Goal: Register for event/course

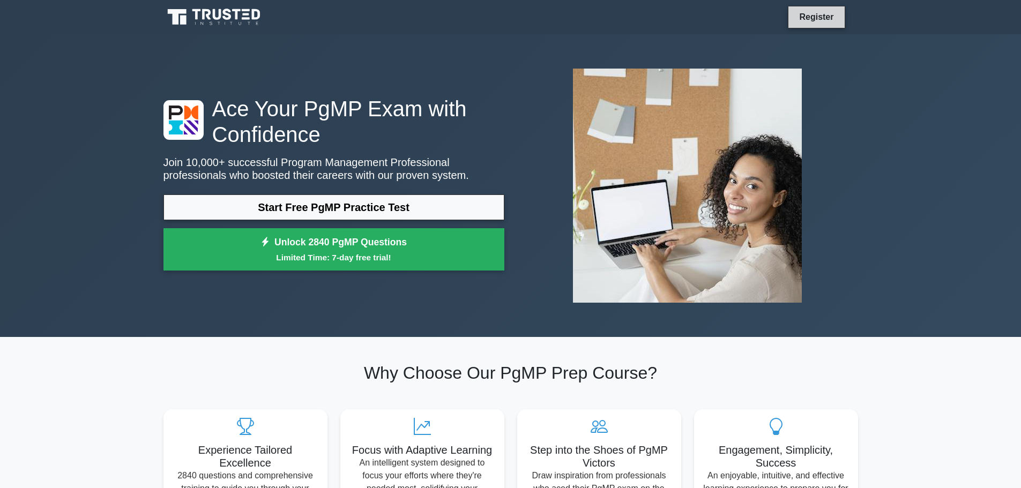
click at [806, 16] on link "Register" at bounding box center [816, 16] width 47 height 13
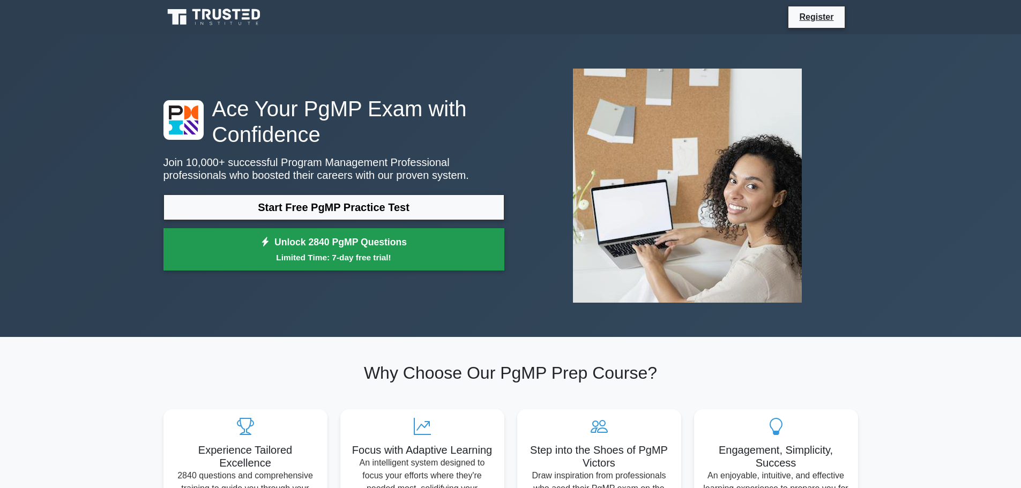
click at [396, 249] on link "Unlock 2840 PgMP Questions Limited Time: 7-day free trial!" at bounding box center [333, 249] width 341 height 43
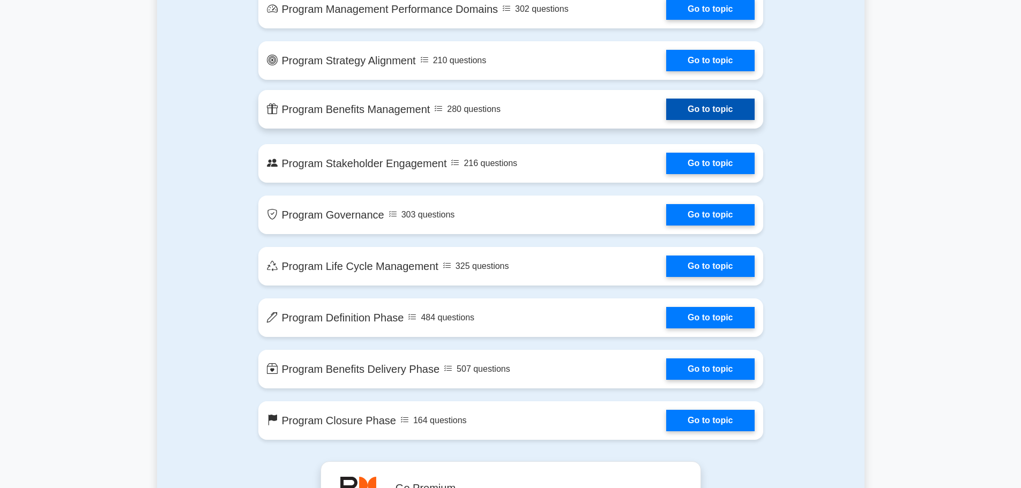
scroll to position [804, 0]
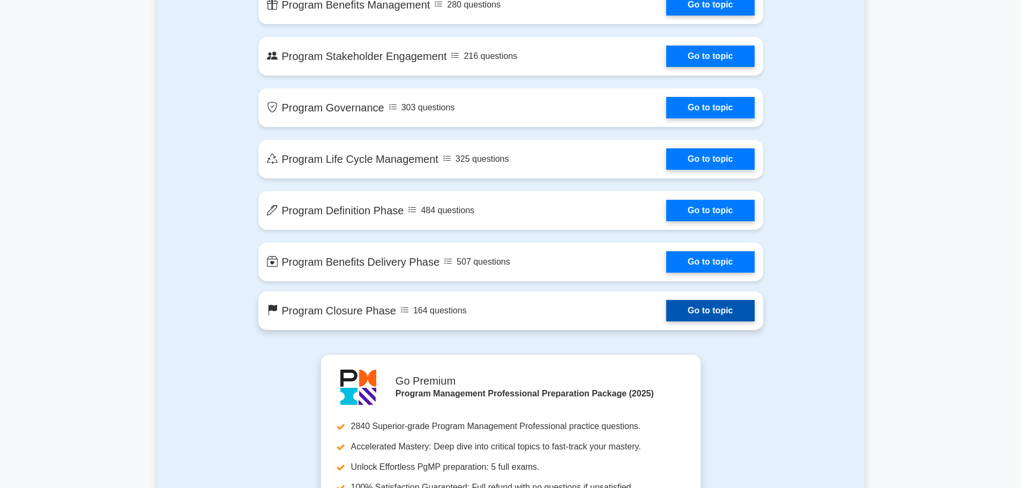
click at [724, 307] on link "Go to topic" at bounding box center [710, 310] width 88 height 21
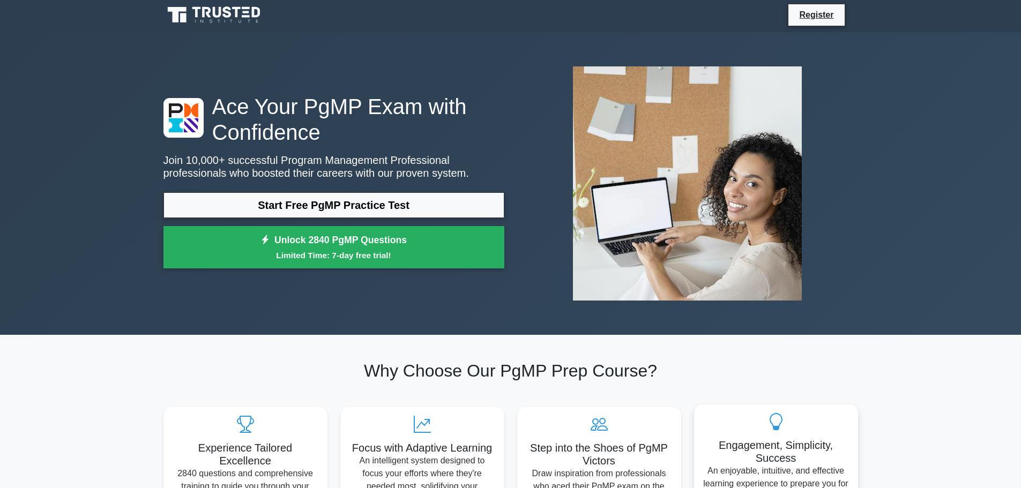
scroll to position [0, 0]
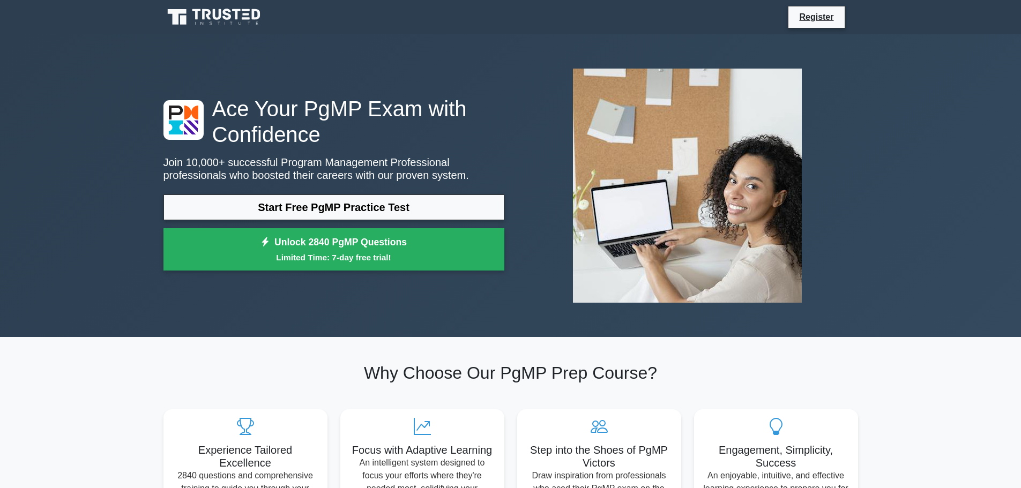
click at [202, 14] on icon at bounding box center [214, 17] width 103 height 20
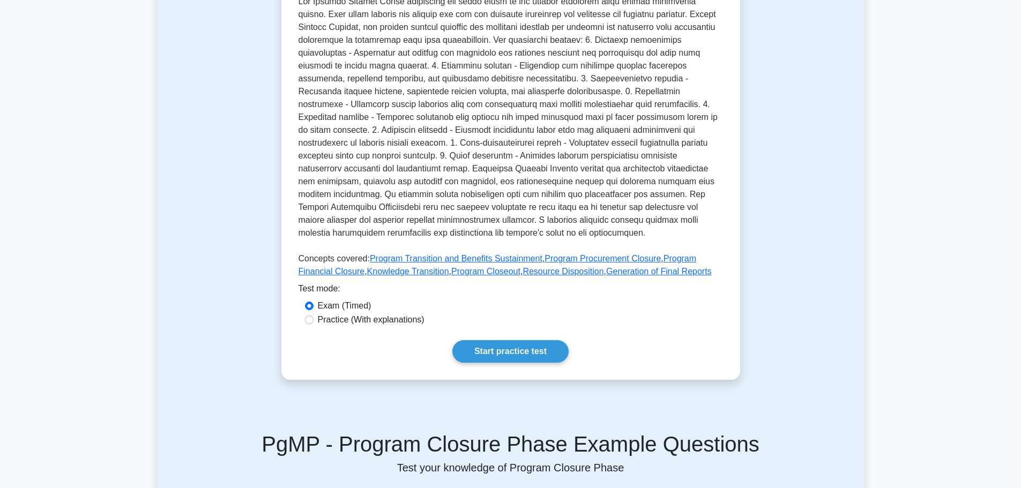
scroll to position [375, 0]
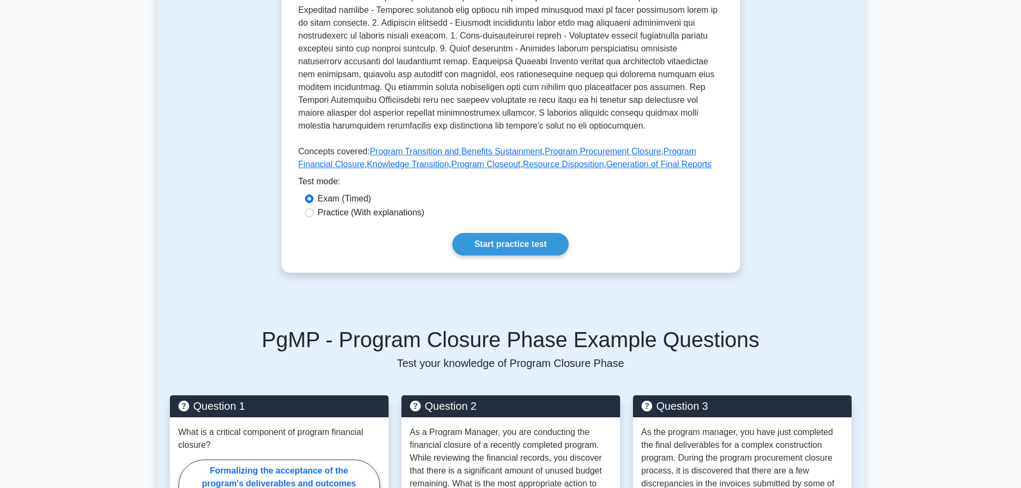
click at [331, 206] on label "Practice (With explanations)" at bounding box center [371, 212] width 107 height 13
click at [314, 209] on input "Practice (With explanations)" at bounding box center [309, 213] width 9 height 9
radio input "true"
click at [484, 233] on link "Start practice test" at bounding box center [510, 244] width 116 height 23
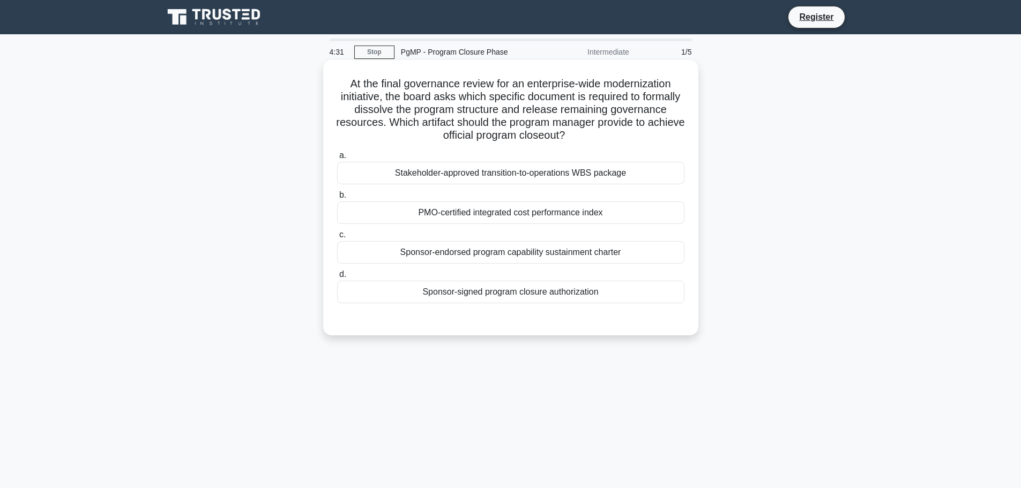
click at [577, 292] on div "Sponsor-signed program closure authorization" at bounding box center [510, 292] width 347 height 23
click at [337, 278] on input "d. Sponsor-signed program closure authorization" at bounding box center [337, 274] width 0 height 7
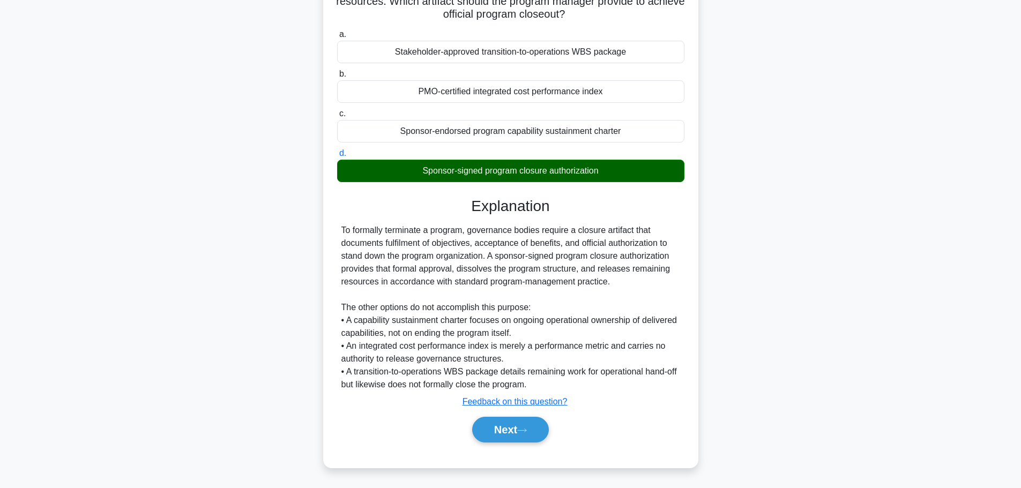
scroll to position [122, 0]
click at [511, 433] on button "Next" at bounding box center [510, 430] width 77 height 26
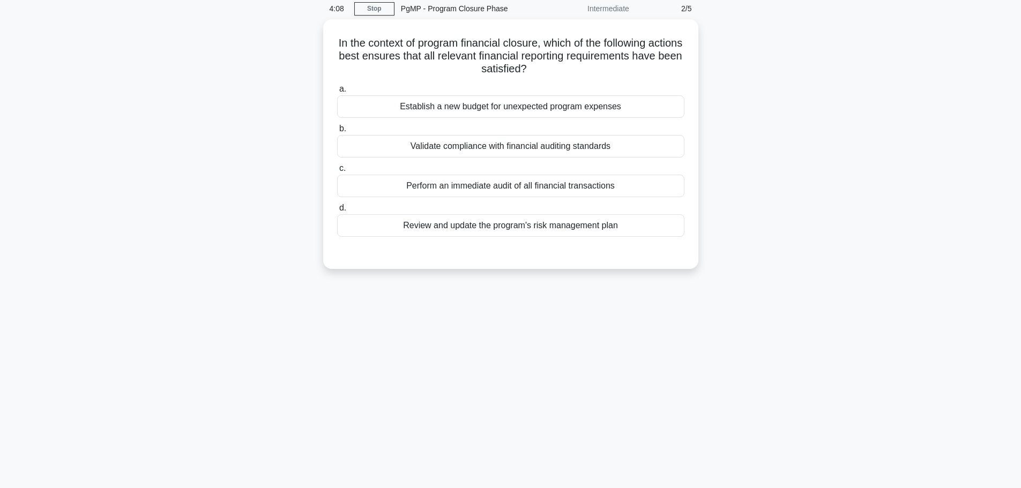
scroll to position [0, 0]
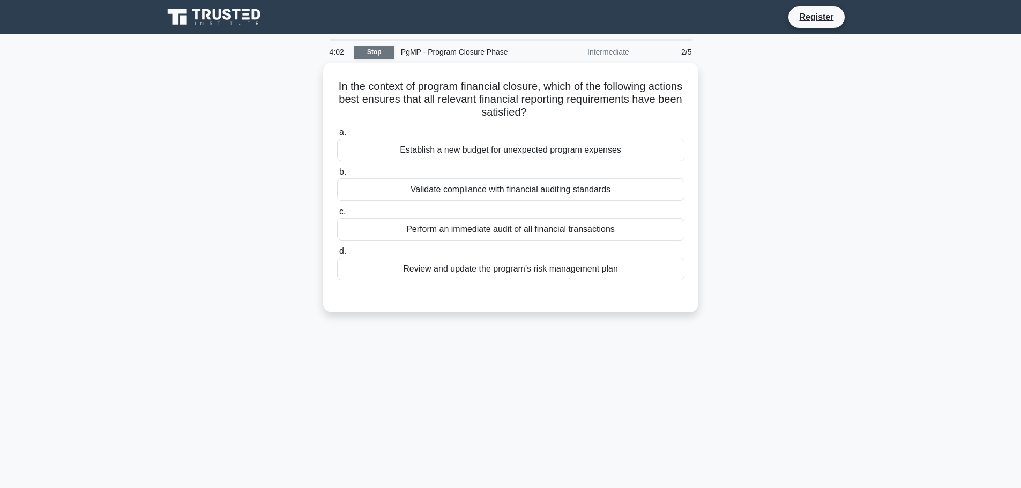
click at [378, 50] on link "Stop" at bounding box center [374, 52] width 40 height 13
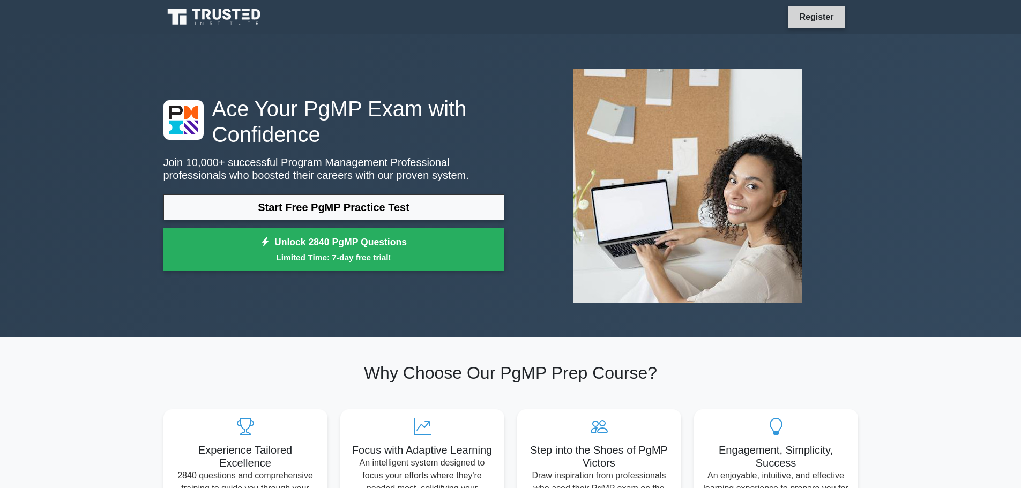
click at [810, 20] on link "Register" at bounding box center [816, 16] width 47 height 13
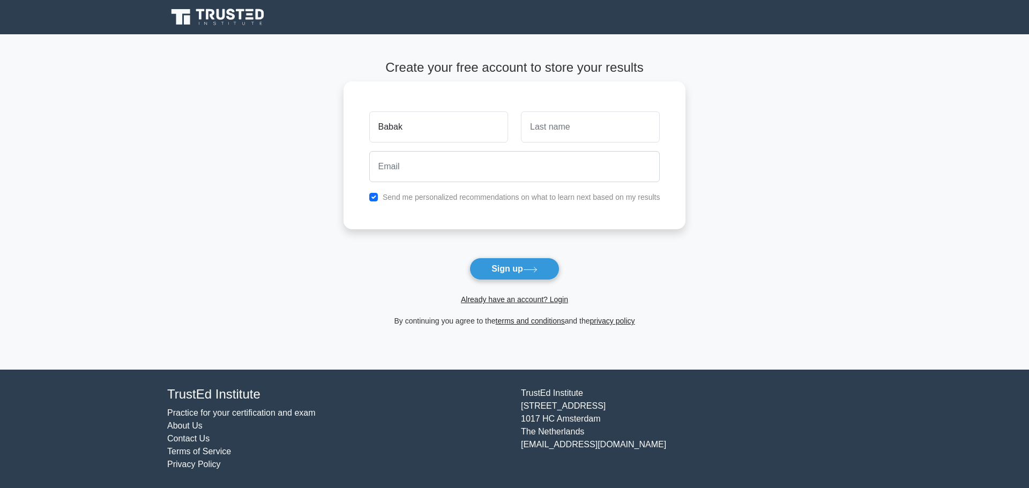
type input "Babak"
type input "Yeganeh"
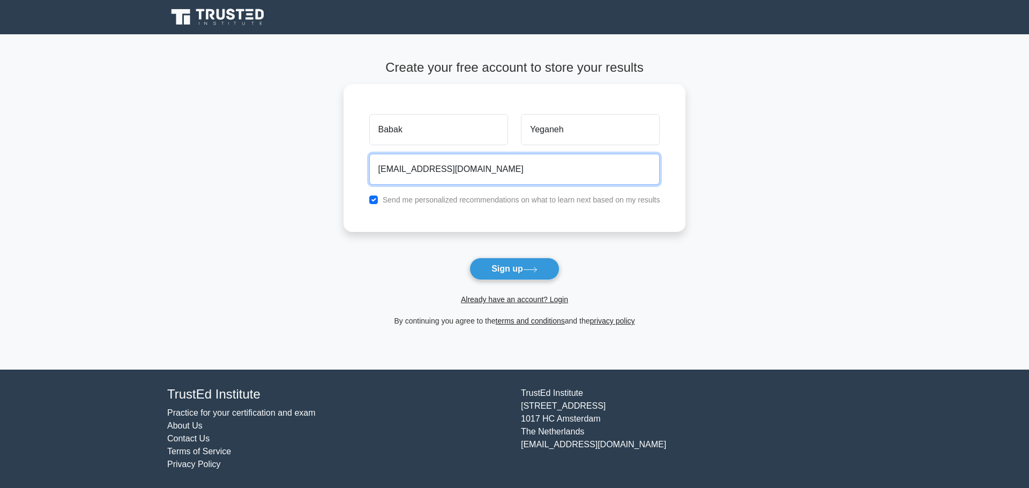
type input "[EMAIL_ADDRESS][DOMAIN_NAME]"
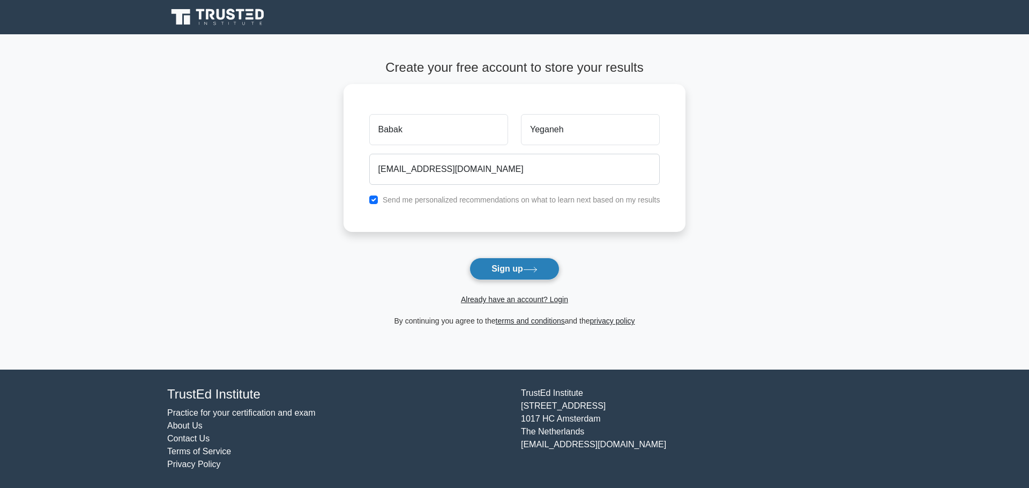
click at [503, 266] on button "Sign up" at bounding box center [515, 269] width 90 height 23
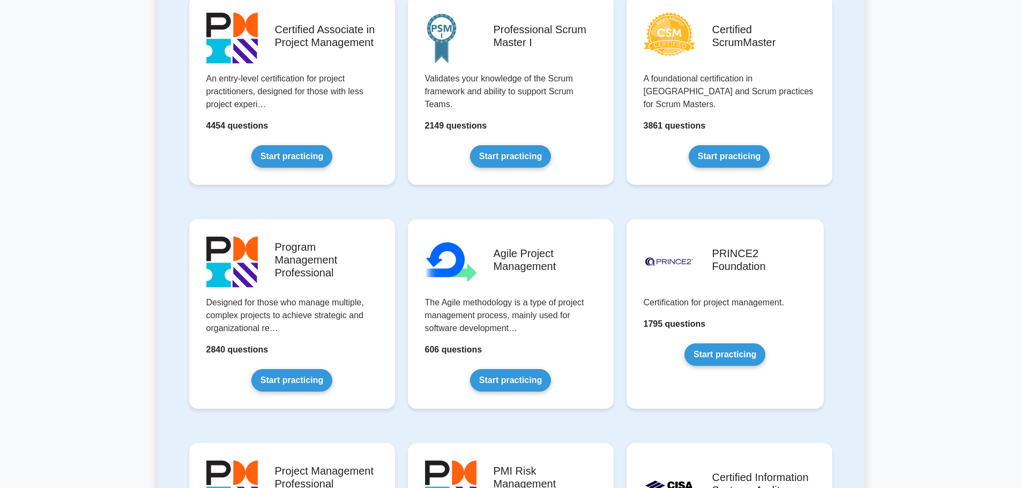
scroll to position [482, 0]
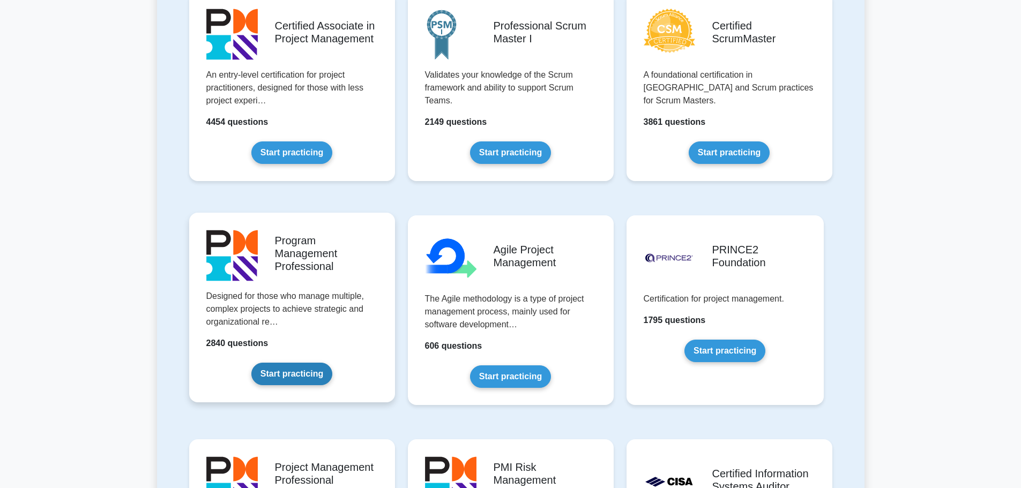
click at [299, 363] on link "Start practicing" at bounding box center [291, 374] width 81 height 23
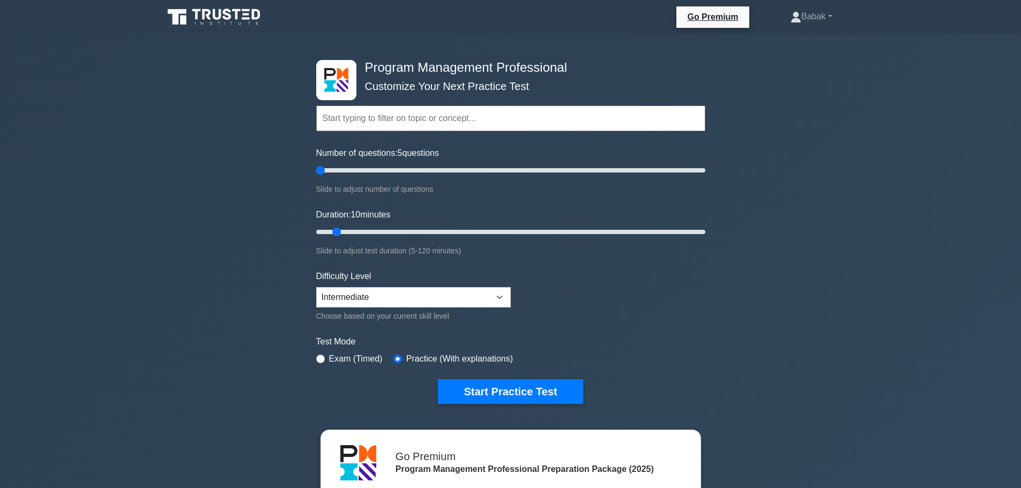
drag, startPoint x: 329, startPoint y: 169, endPoint x: 167, endPoint y: 152, distance: 162.3
type input "5"
click at [316, 164] on input "Number of questions: 5 questions" at bounding box center [510, 170] width 389 height 13
click at [714, 17] on link "Go Premium" at bounding box center [713, 16] width 64 height 13
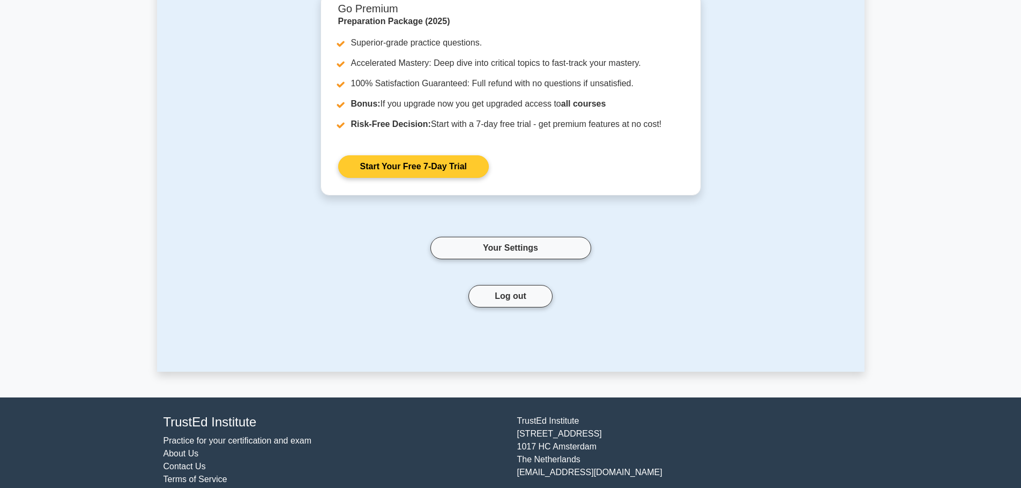
scroll to position [54, 0]
